Goal: Check status: Check status

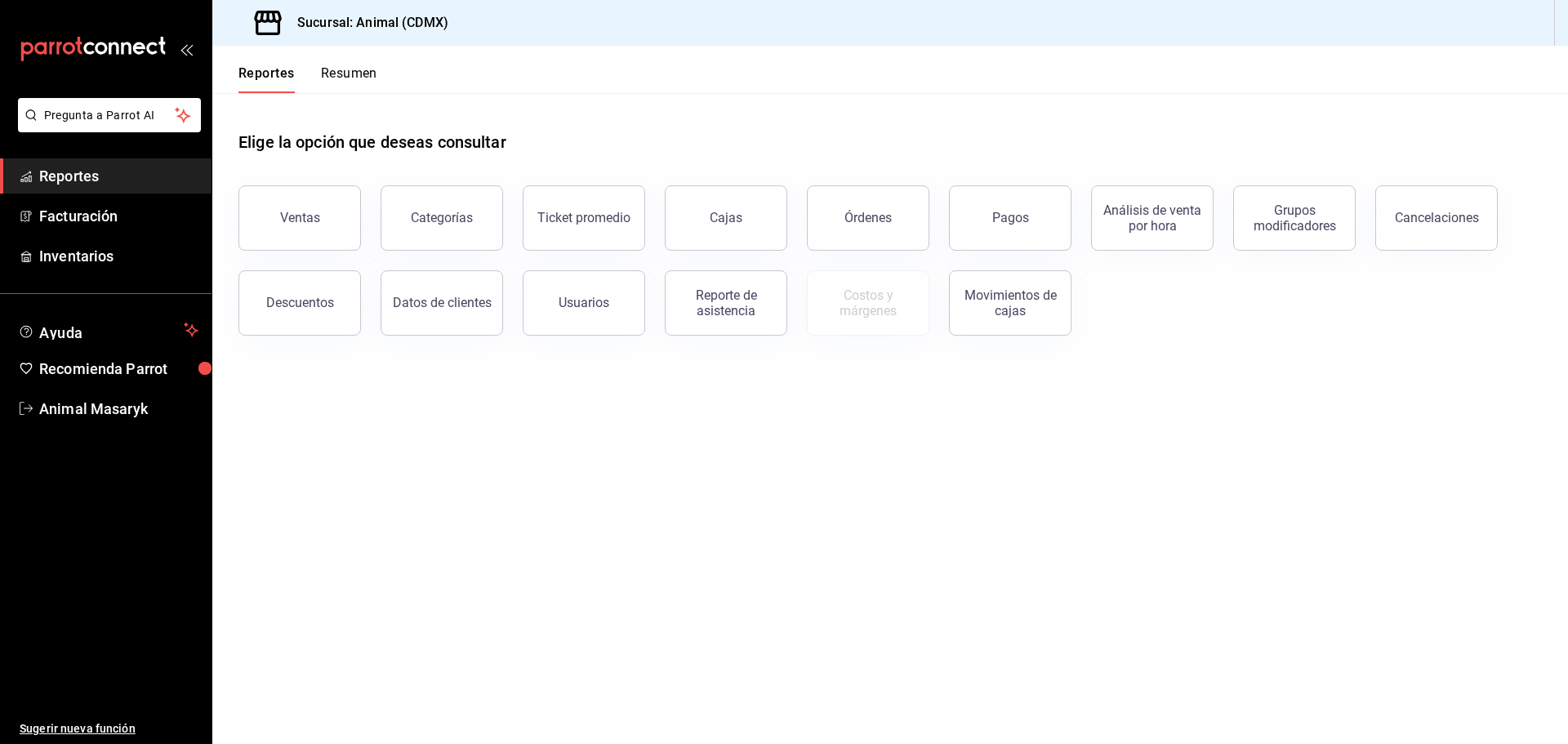
click at [317, 244] on button "Ventas" at bounding box center [299, 218] width 122 height 65
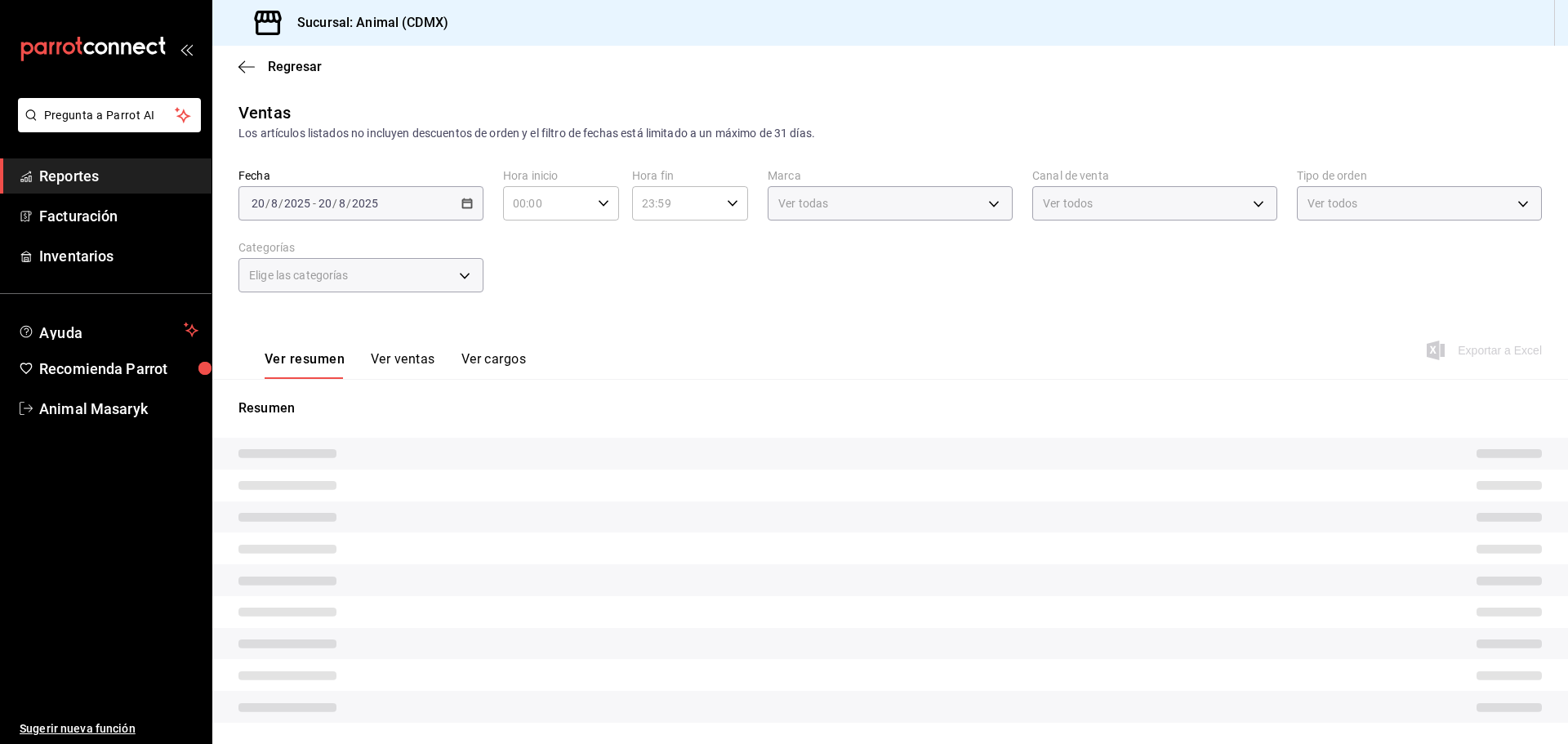
type input "04:00"
type input "02:59"
type input "PARROT,UBER_EATS,RAPPI,DIDI_FOOD,ONLINE"
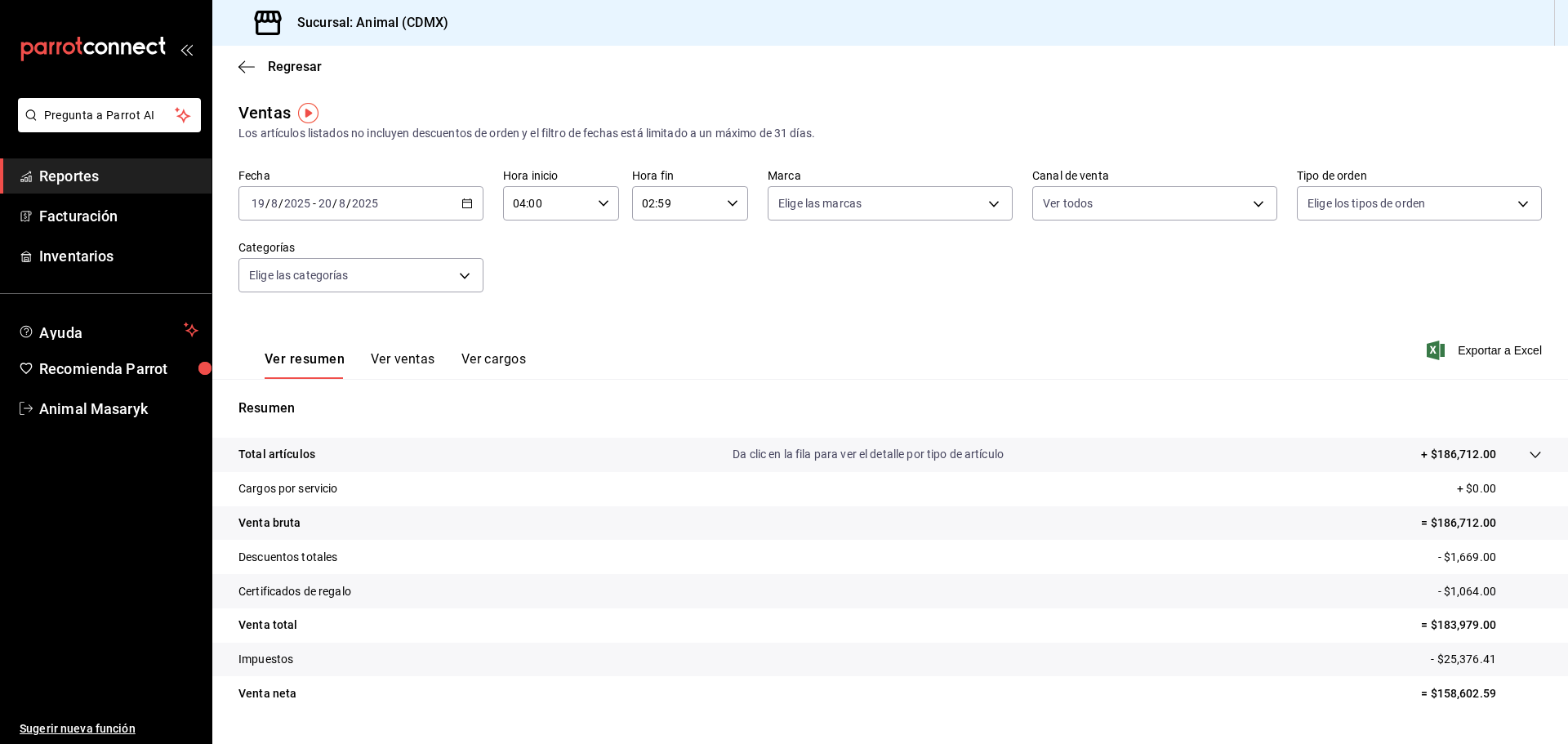
click at [321, 211] on div "[DATE] [DATE] - [DATE] [DATE]" at bounding box center [361, 203] width 245 height 34
click at [322, 207] on input "20" at bounding box center [325, 203] width 15 height 13
click at [334, 249] on span "Hoy" at bounding box center [316, 252] width 127 height 17
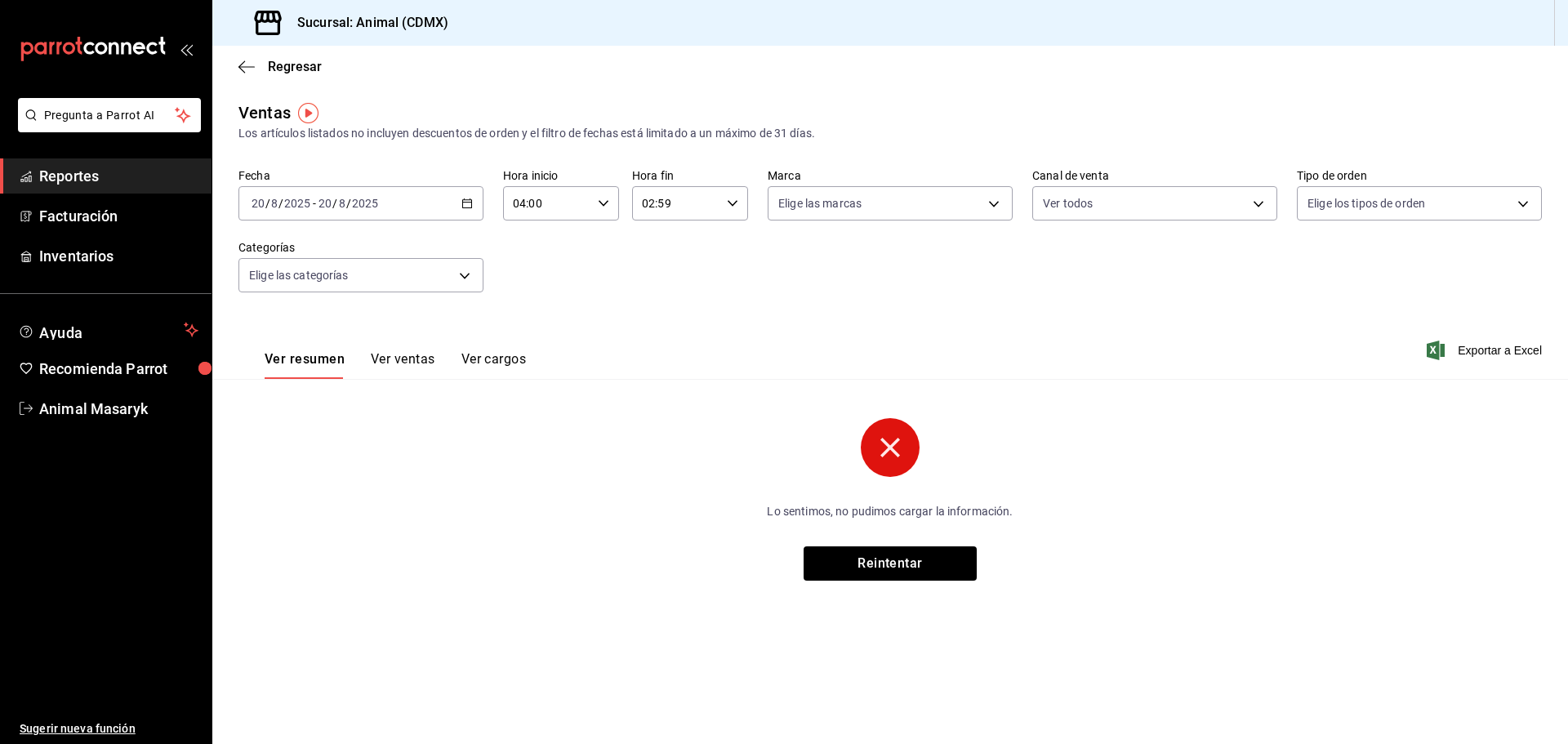
click at [431, 204] on div "[DATE] [DATE] - [DATE] [DATE]" at bounding box center [361, 203] width 245 height 34
click at [333, 291] on span "Ayer" at bounding box center [316, 289] width 127 height 17
click at [850, 555] on button "Reintentar" at bounding box center [890, 563] width 173 height 34
click at [901, 557] on button "Reintentar" at bounding box center [890, 563] width 173 height 34
click at [903, 564] on button "Reintentar" at bounding box center [890, 563] width 173 height 34
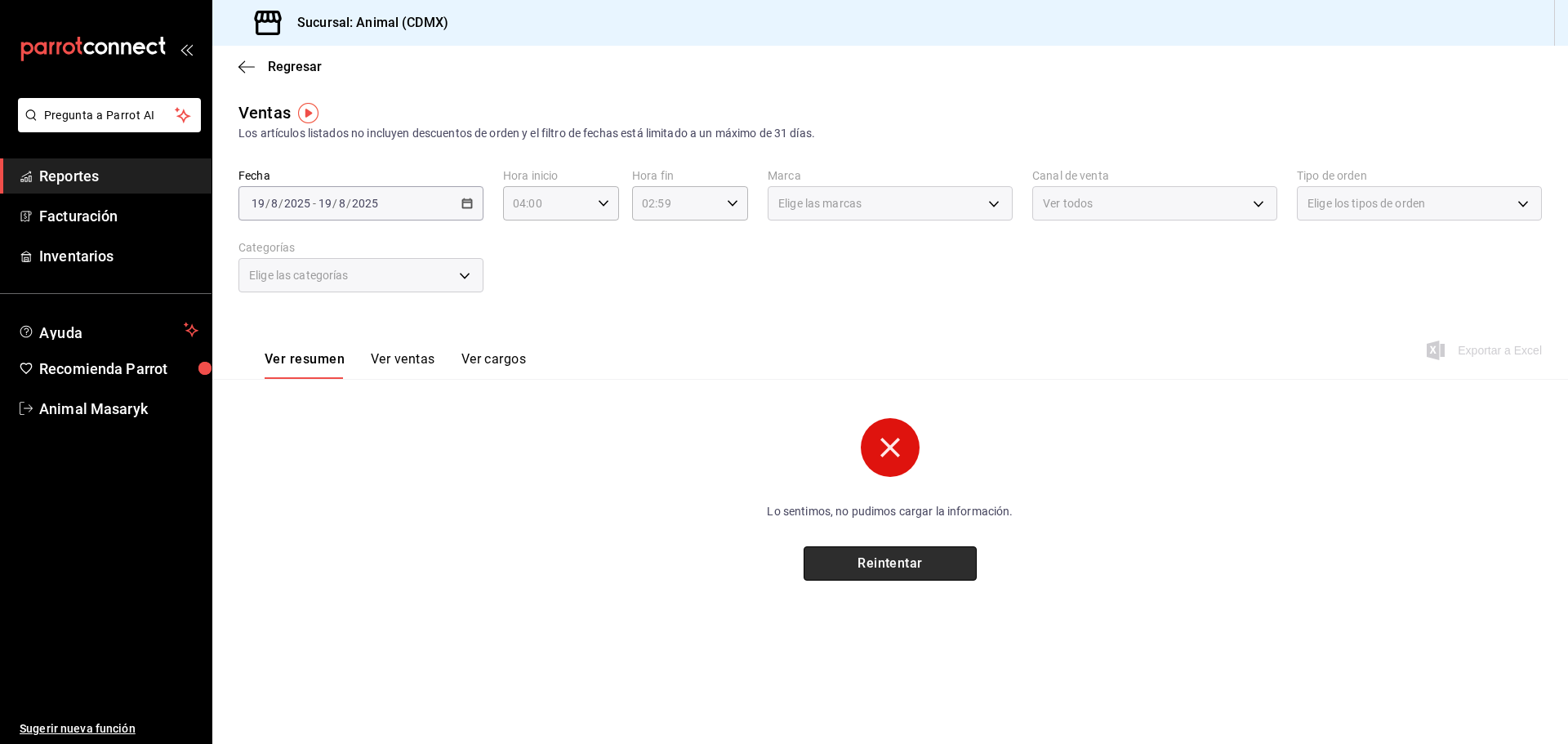
click at [905, 568] on button "Reintentar" at bounding box center [890, 563] width 173 height 34
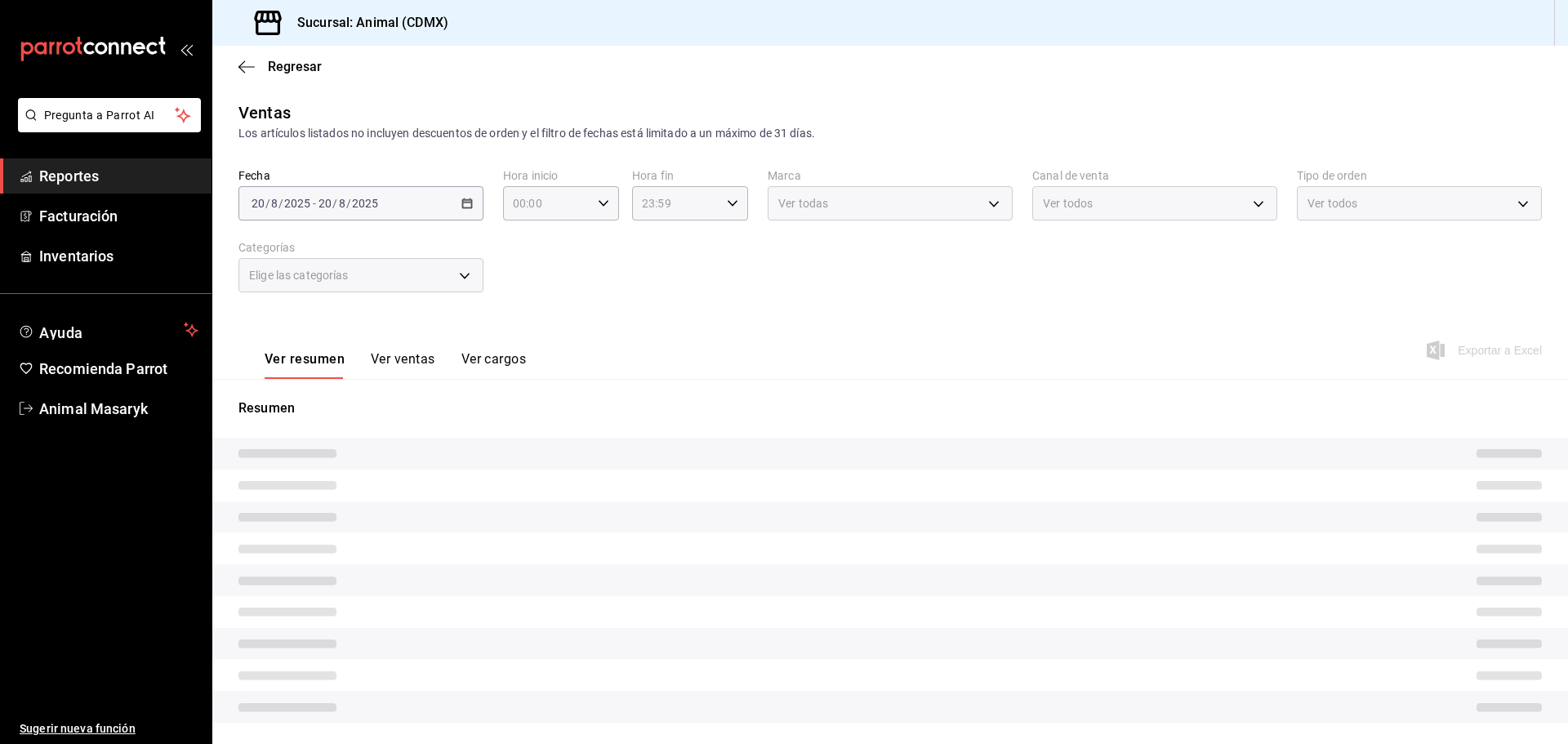
type input "04:00"
type input "02:59"
type input "PARROT,UBER_EATS,RAPPI,DIDI_FOOD,ONLINE"
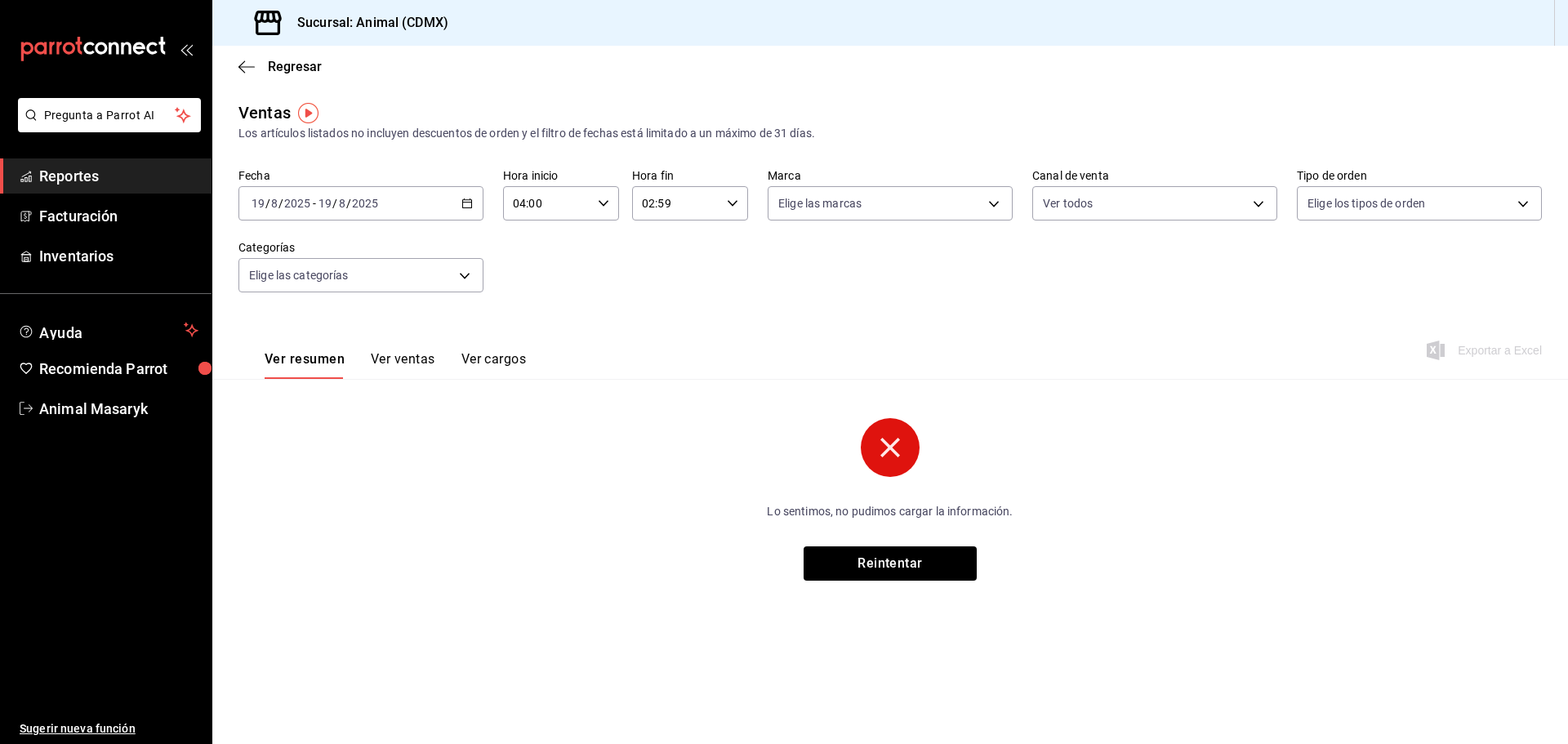
click at [410, 209] on div "2025-08-19 19 / 8 / 2025 - 2025-08-19 19 / 8 / 2025" at bounding box center [361, 203] width 245 height 34
click at [335, 406] on span "Rango de fechas" at bounding box center [316, 399] width 127 height 17
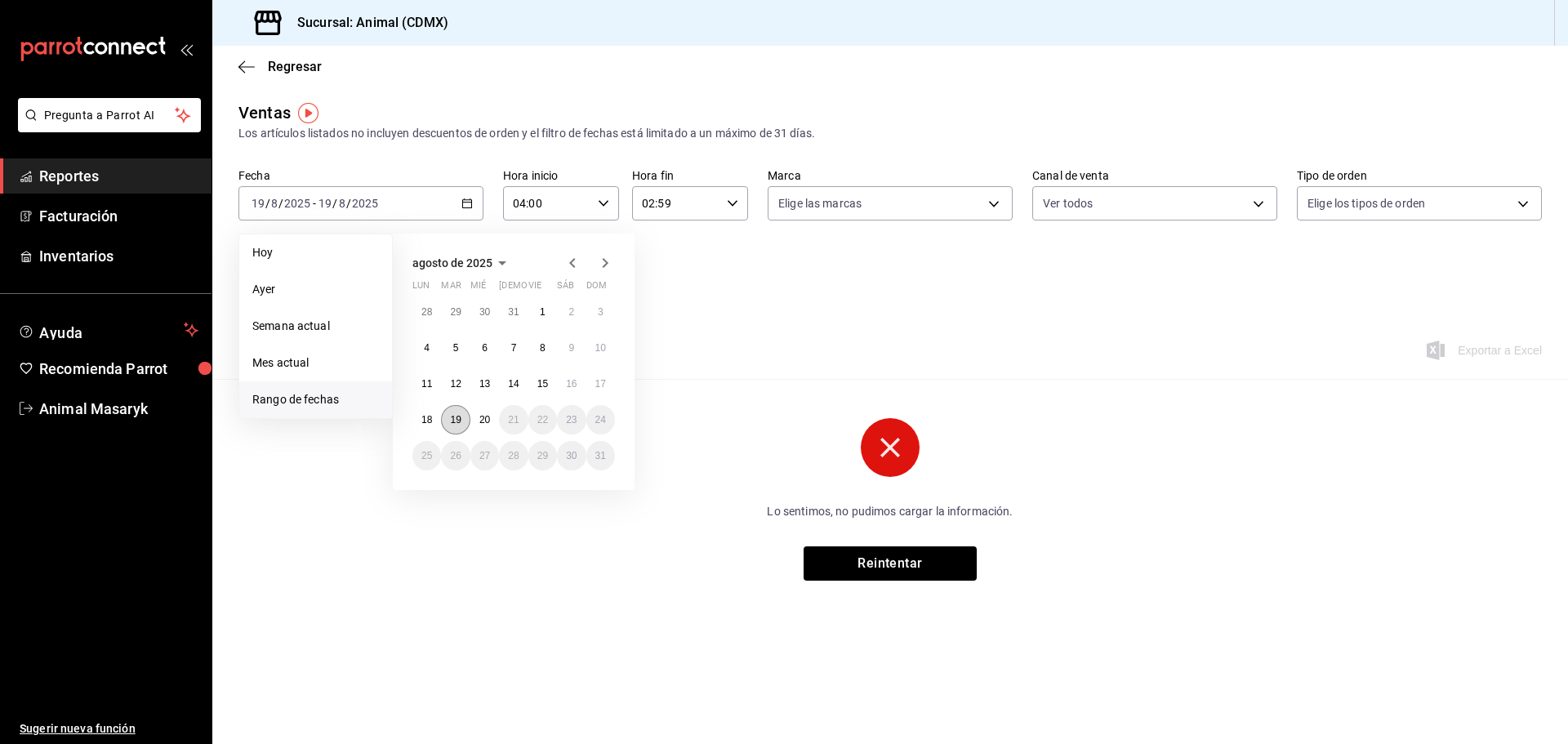
click at [455, 415] on abbr "19" at bounding box center [455, 419] width 11 height 11
click at [484, 418] on abbr "20" at bounding box center [484, 419] width 11 height 11
